Goal: Task Accomplishment & Management: Manage account settings

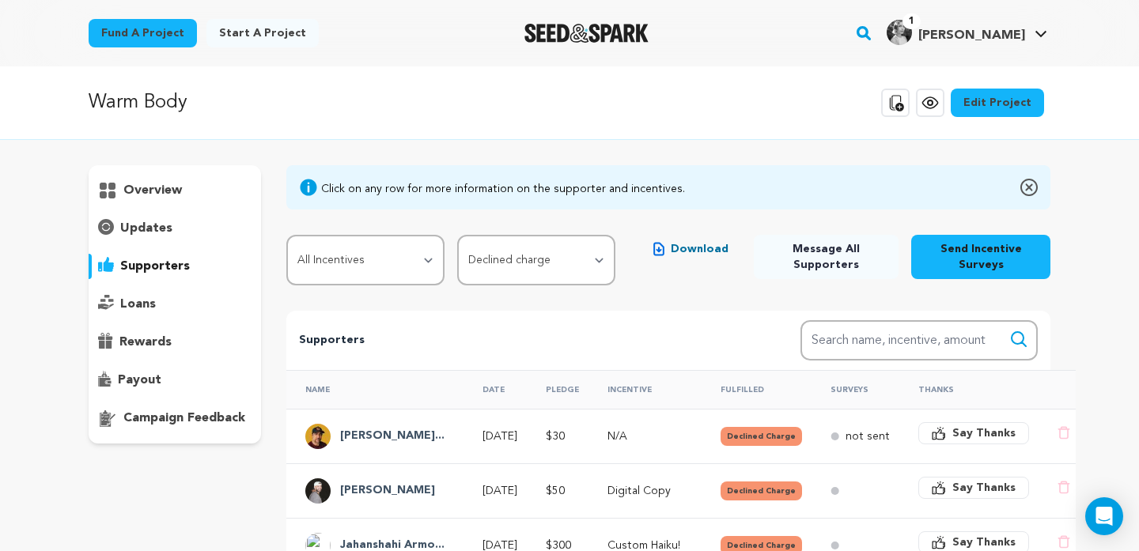
scroll to position [665, 0]
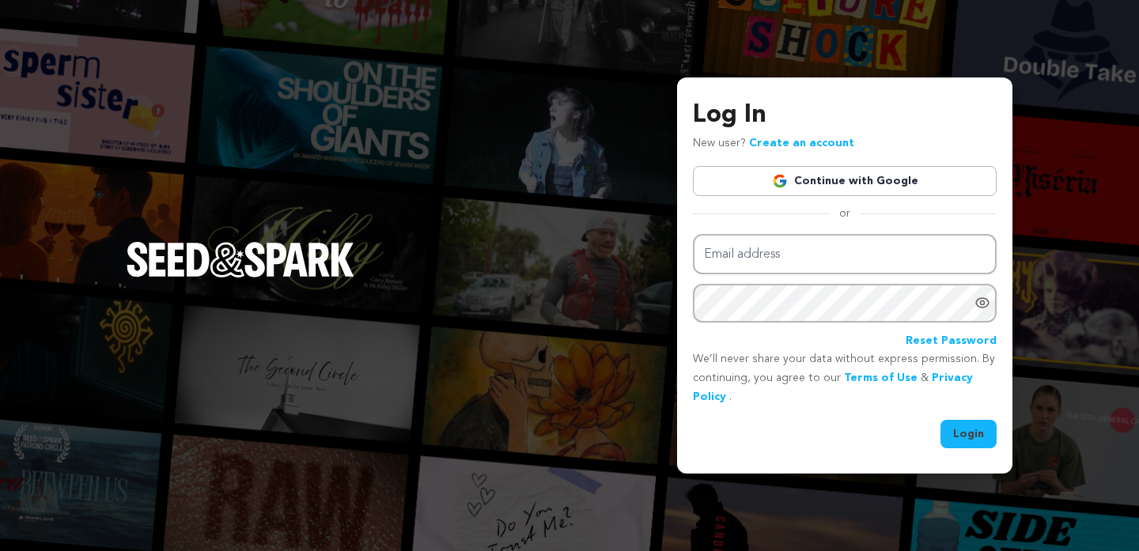
click at [818, 173] on link "Continue with Google" at bounding box center [845, 181] width 304 height 30
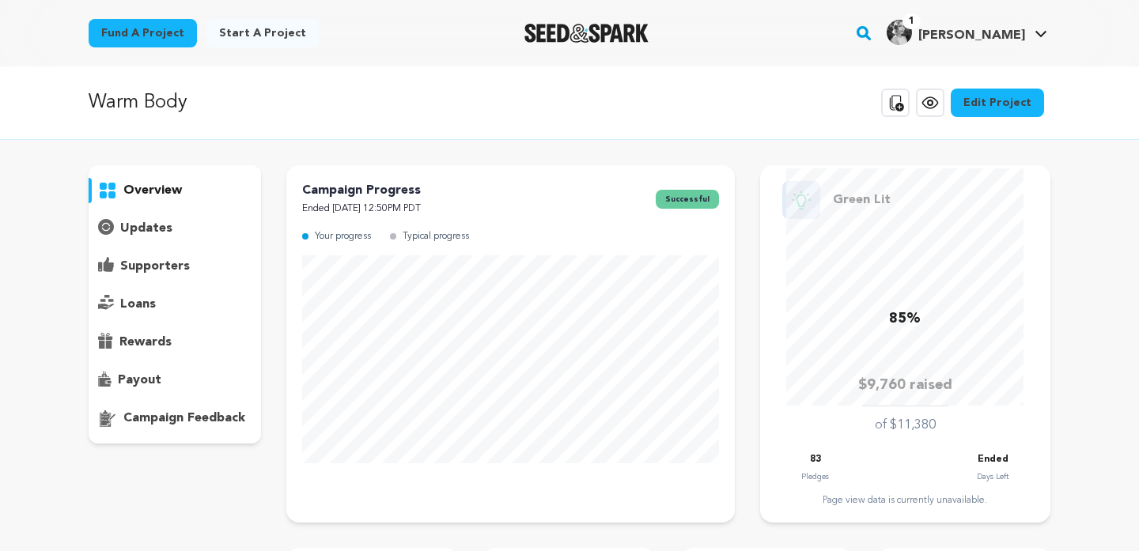
click at [182, 263] on p "supporters" at bounding box center [155, 266] width 70 height 19
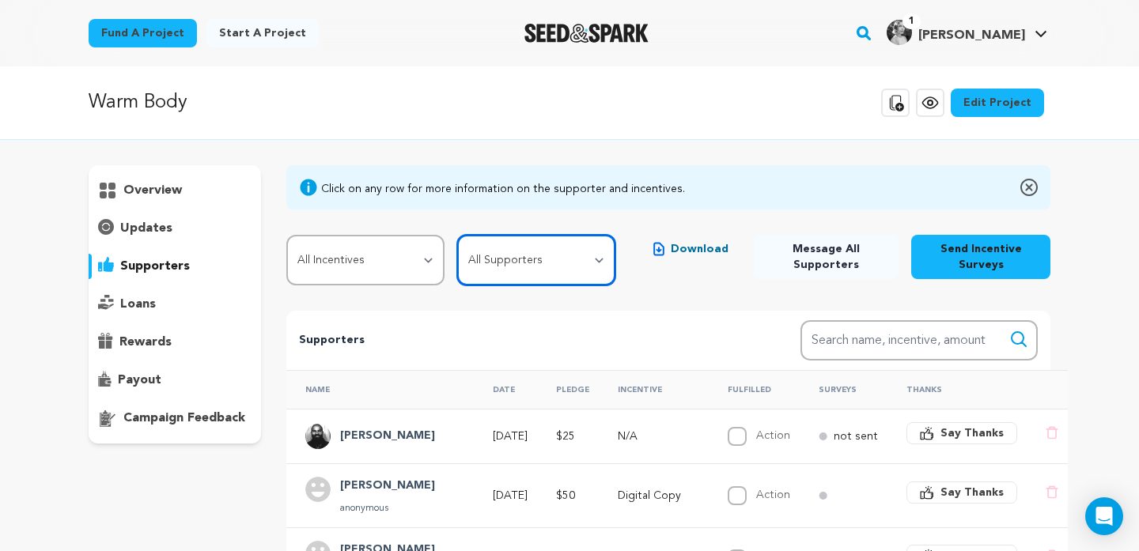
click at [576, 282] on select "All Supporters Survey not sent Survey incomplete Survey complete Incentive not …" at bounding box center [536, 260] width 158 height 51
select select "pledge_incomplete"
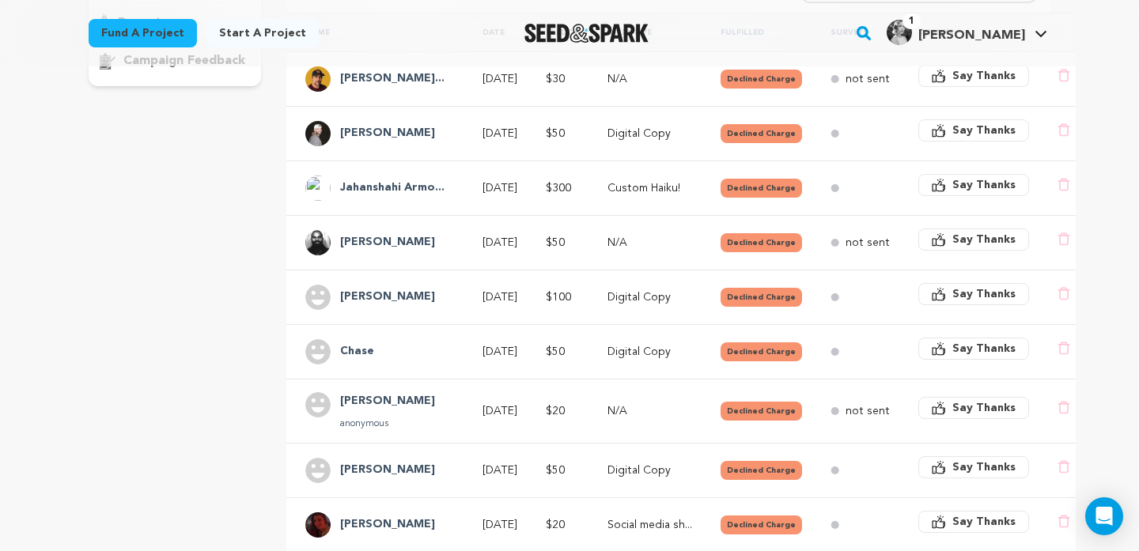
scroll to position [328, 0]
